Goal: Transaction & Acquisition: Purchase product/service

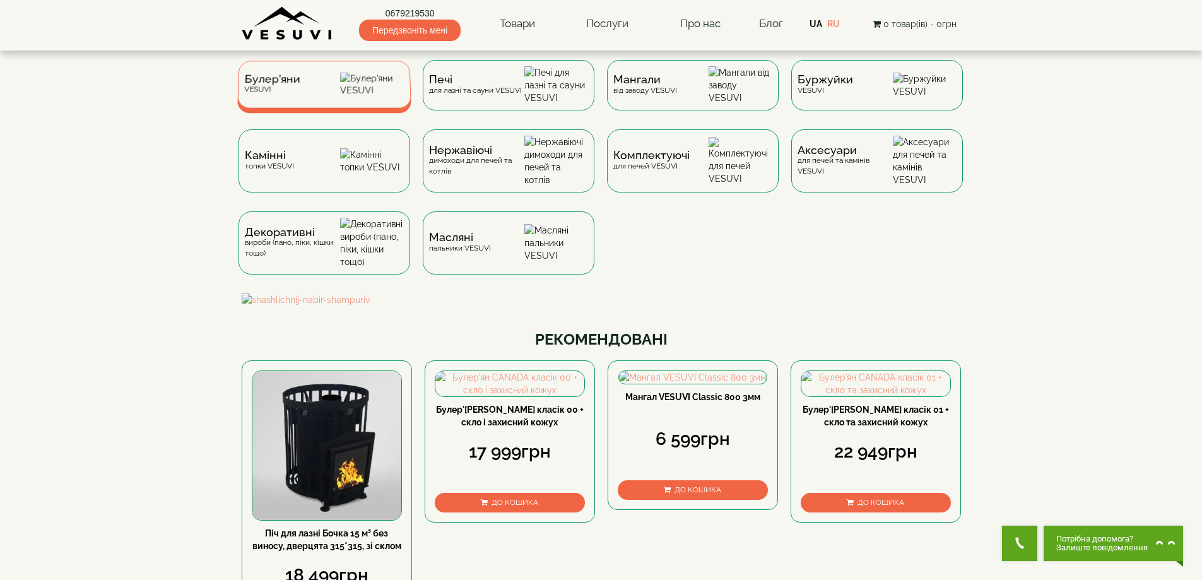
click at [338, 86] on div "Булер'яни VESUVI" at bounding box center [324, 84] width 174 height 47
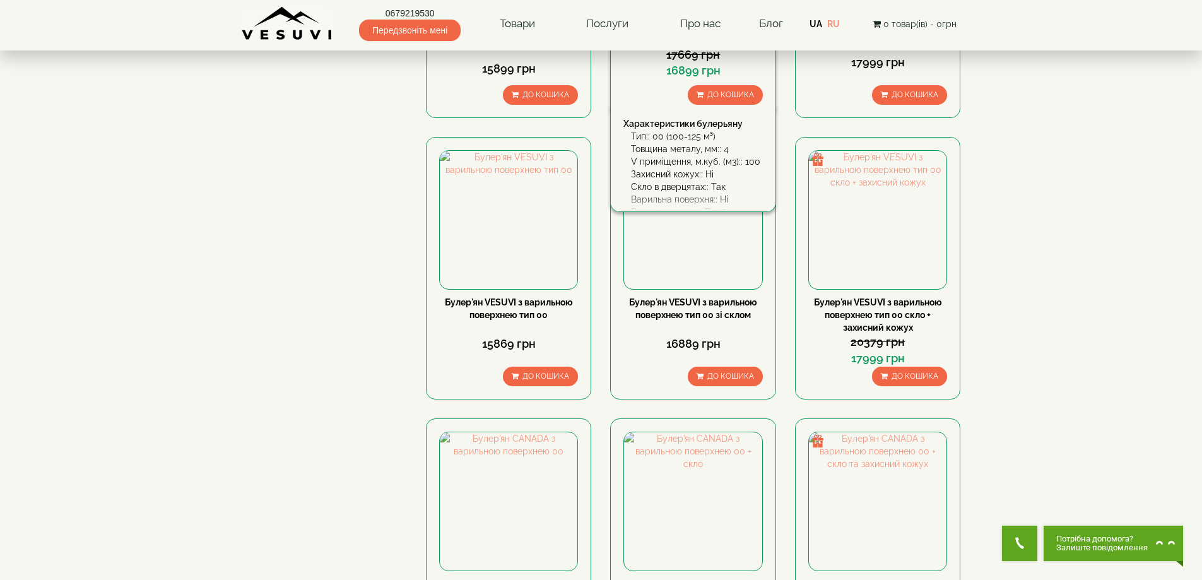
scroll to position [883, 0]
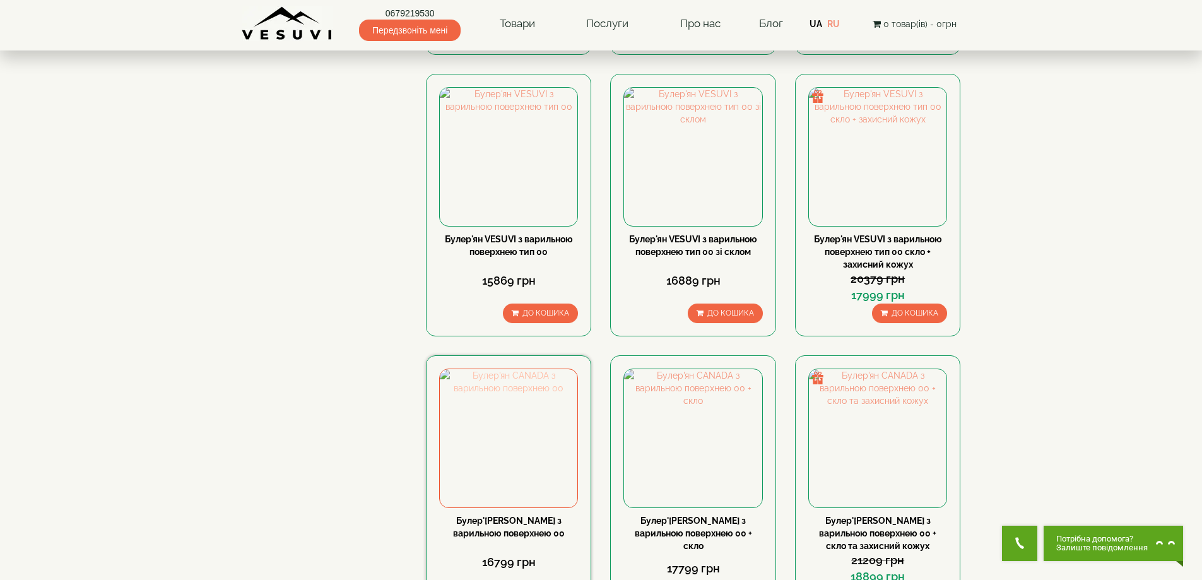
click at [530, 369] on img at bounding box center [509, 438] width 138 height 138
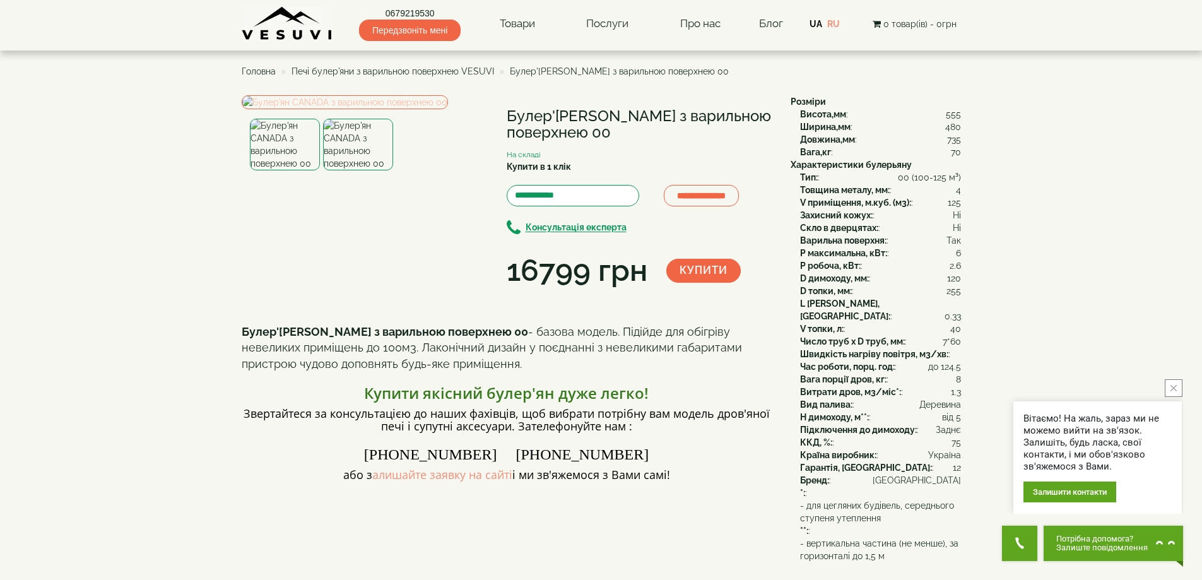
click at [405, 109] on img at bounding box center [345, 102] width 206 height 14
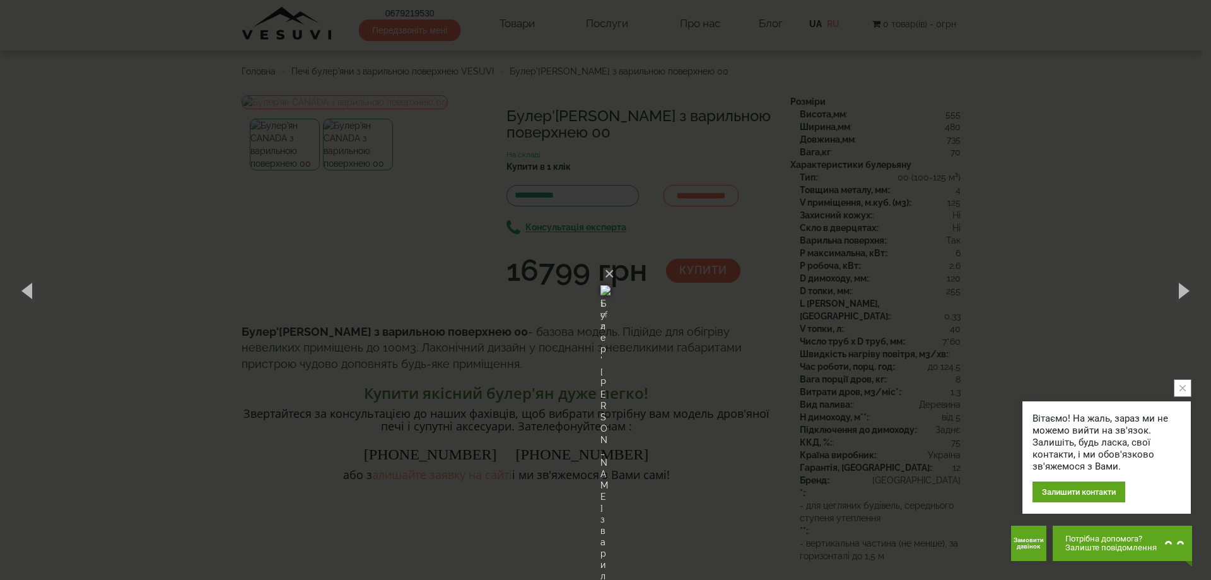
drag, startPoint x: 615, startPoint y: 277, endPoint x: 775, endPoint y: 168, distance: 193.0
click at [775, 168] on div "× Булер'ян CANADA з варильною поверхнею 00 1 of 2 Loading..." at bounding box center [605, 290] width 1211 height 580
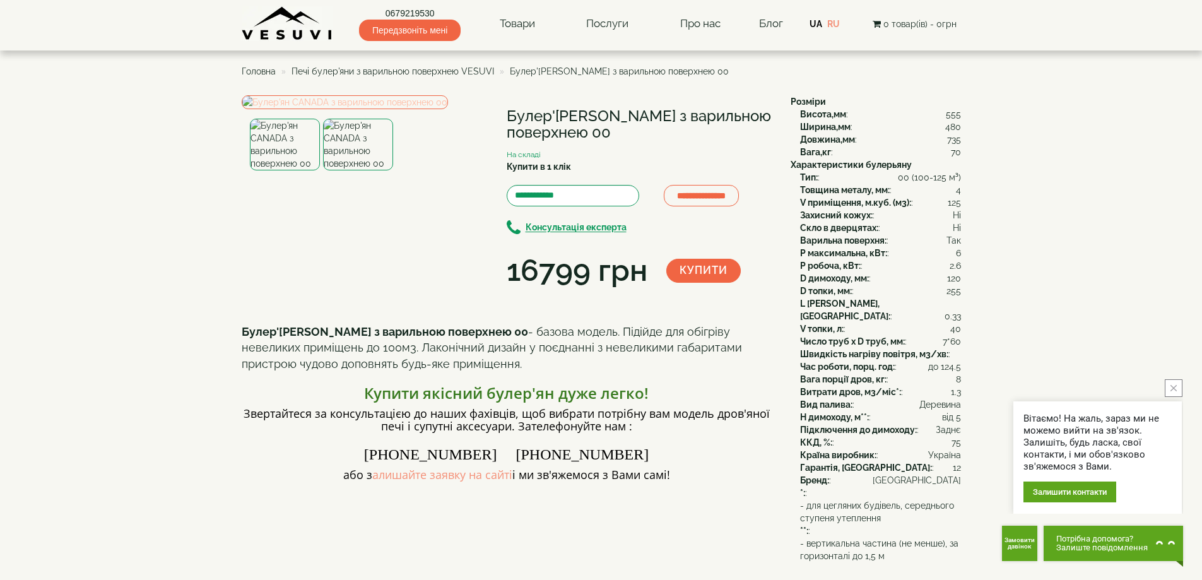
click at [408, 109] on img at bounding box center [345, 102] width 206 height 14
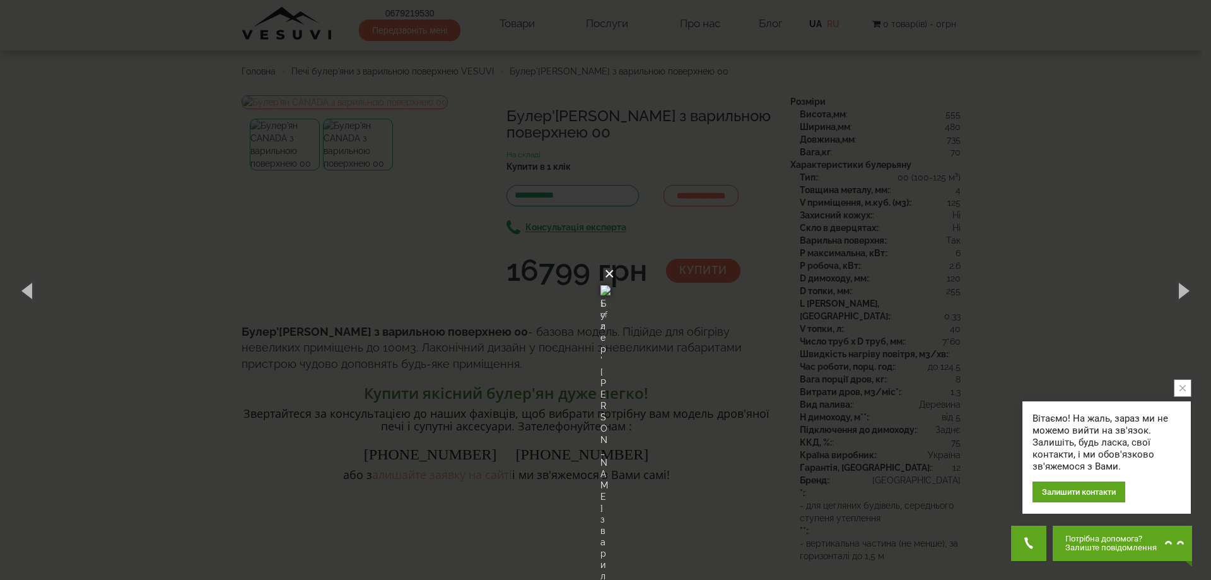
click at [615, 260] on button "×" at bounding box center [609, 274] width 10 height 28
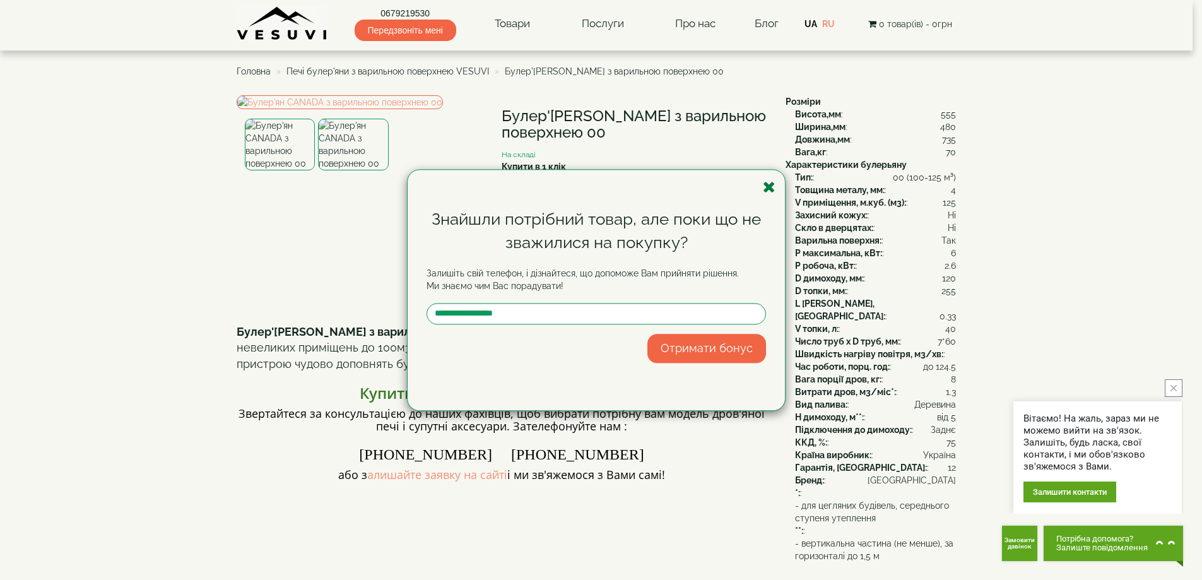
click at [768, 185] on icon "button" at bounding box center [769, 187] width 13 height 16
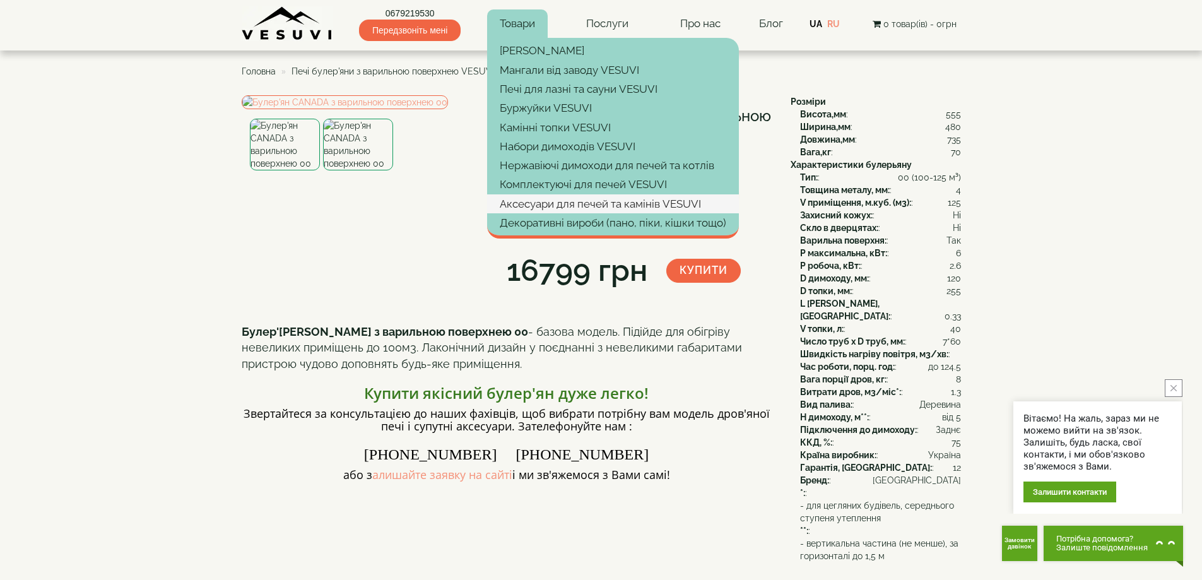
click at [554, 206] on link "Аксесуари для печей та камінів VESUVI" at bounding box center [613, 203] width 252 height 19
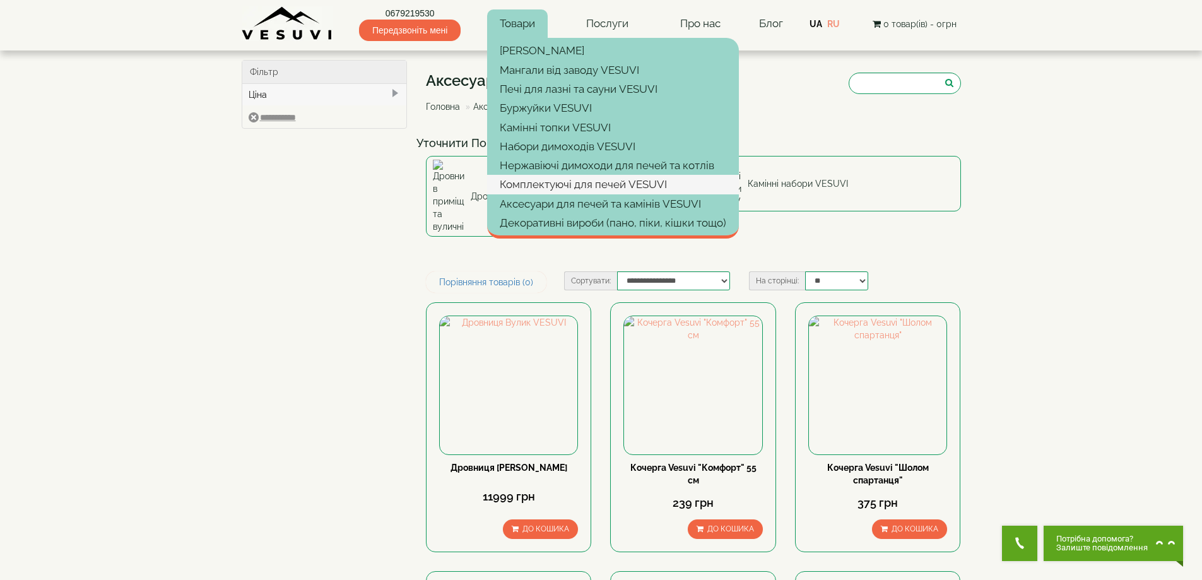
click at [522, 178] on link "Комплектуючі для печей VESUVI" at bounding box center [613, 184] width 252 height 19
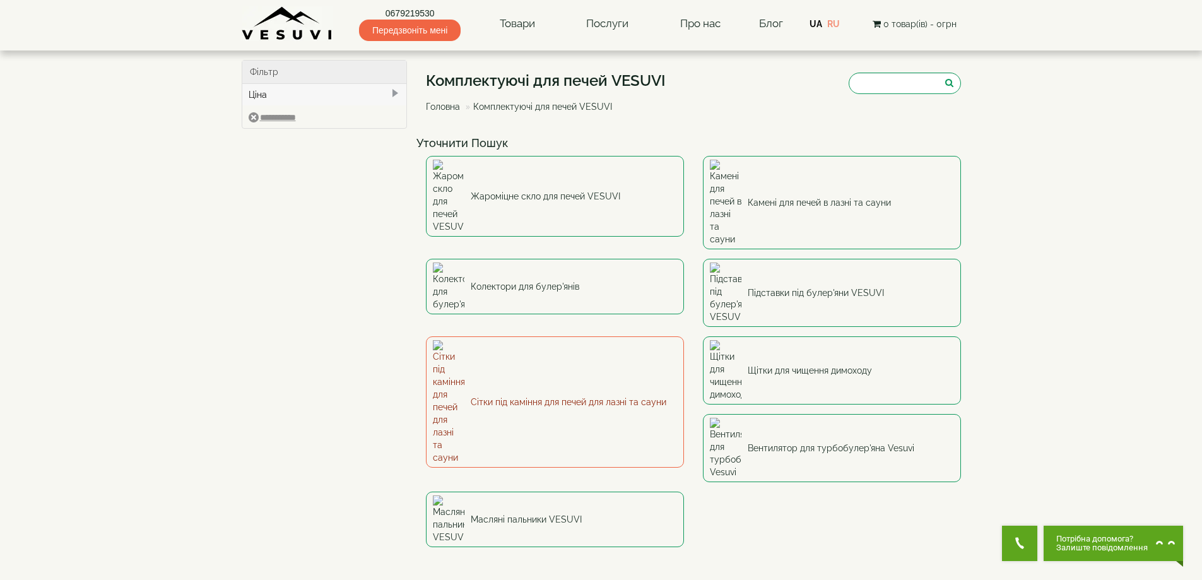
click at [470, 336] on link "Сітки під каміння для печей для лазні та сауни" at bounding box center [555, 401] width 258 height 131
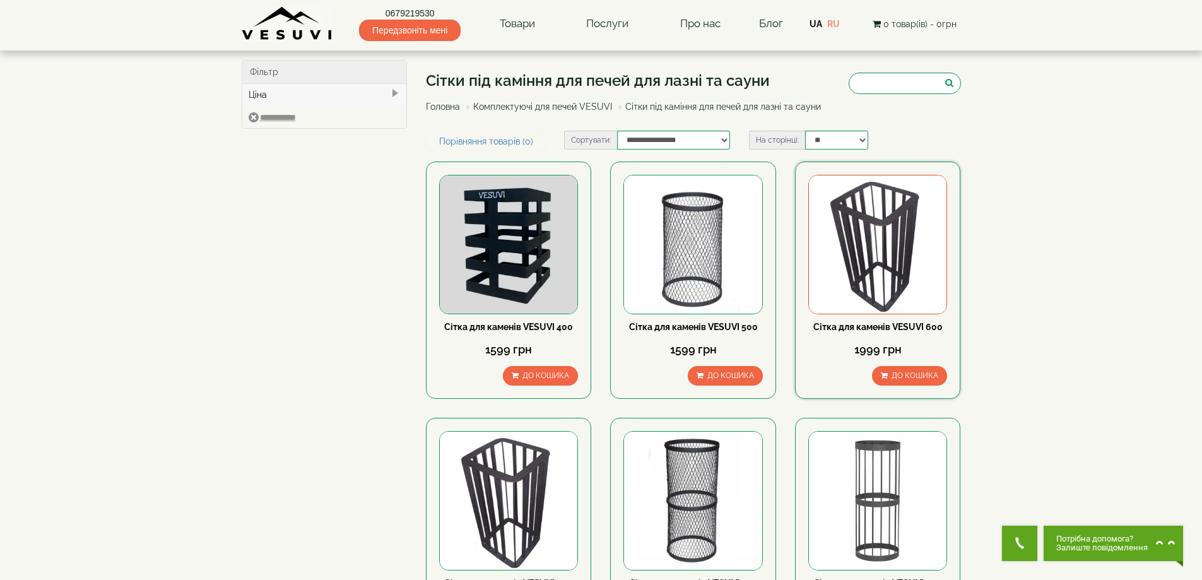
click at [846, 266] on img at bounding box center [878, 244] width 138 height 138
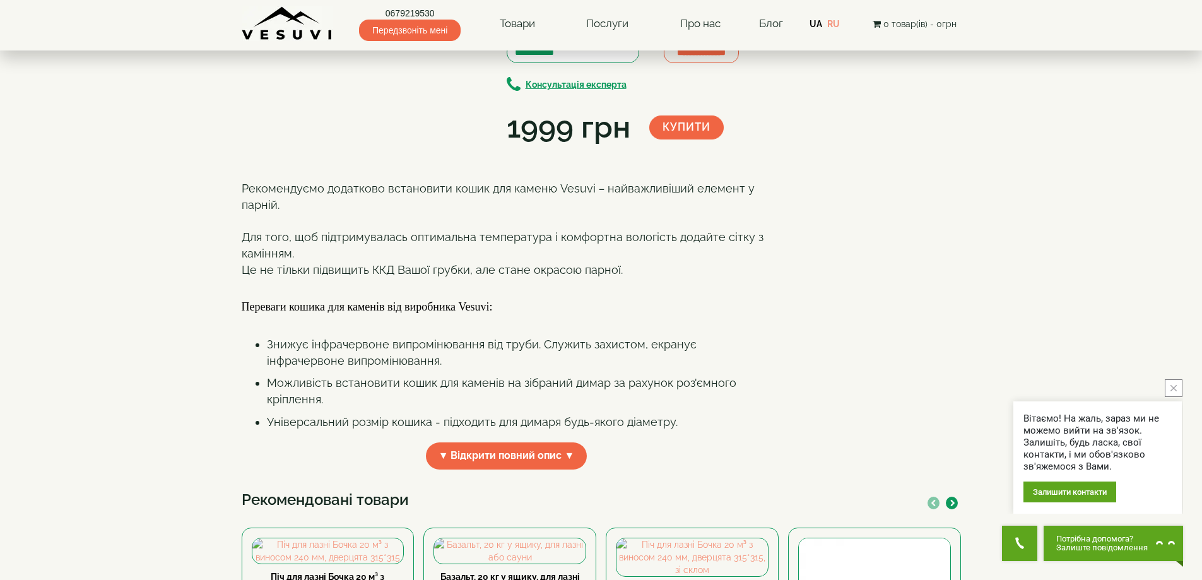
scroll to position [379, 0]
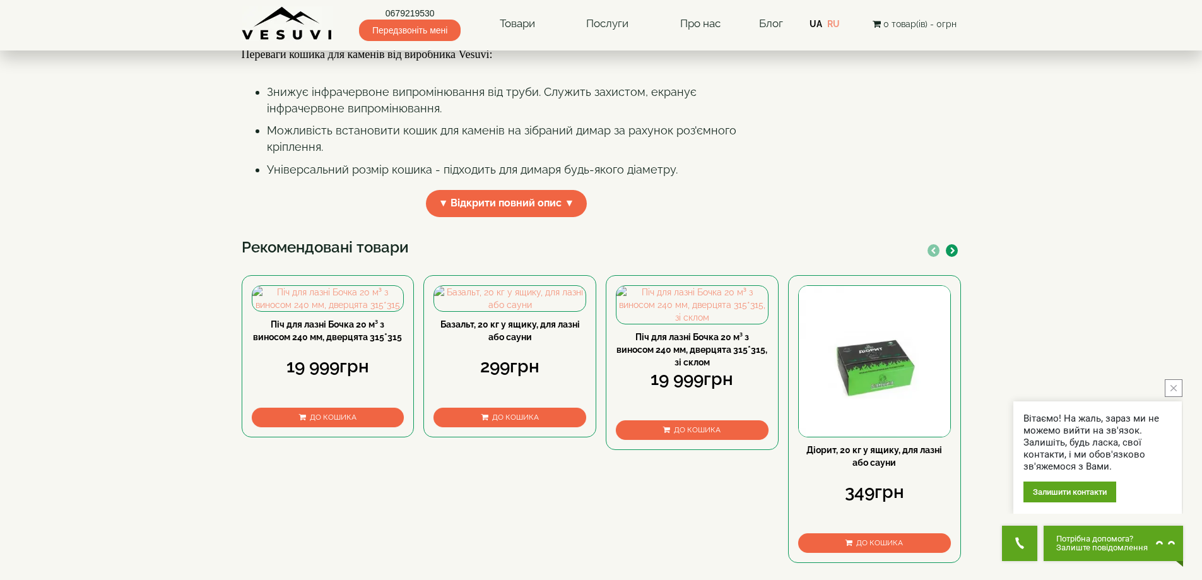
click at [503, 217] on span "▼ Відкрити повний опис ▼" at bounding box center [507, 203] width 162 height 27
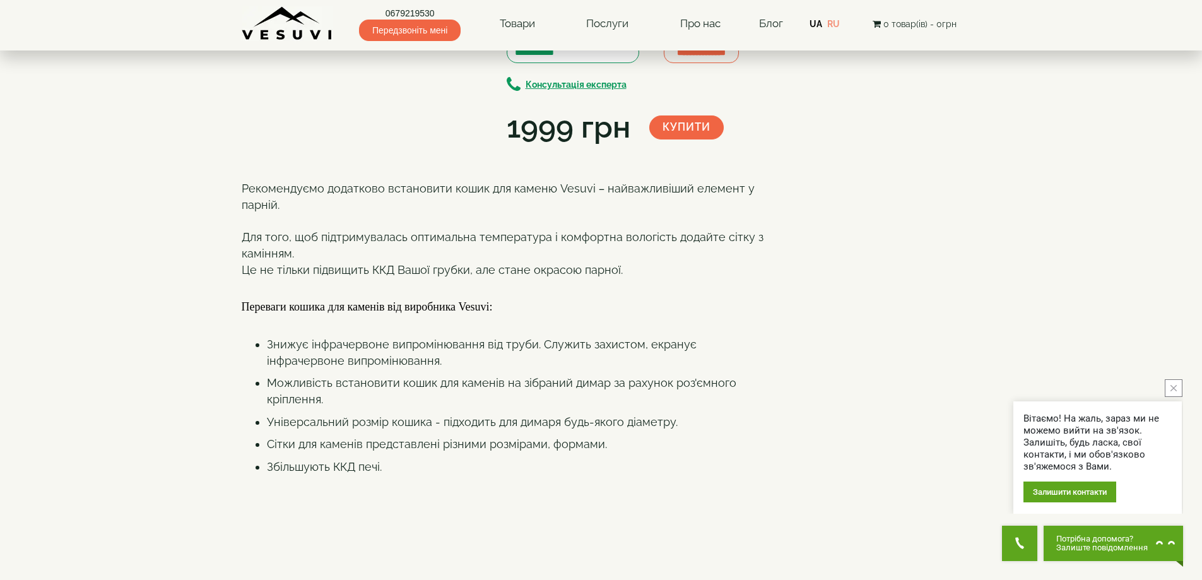
scroll to position [0, 0]
